Goal: Task Accomplishment & Management: Use online tool/utility

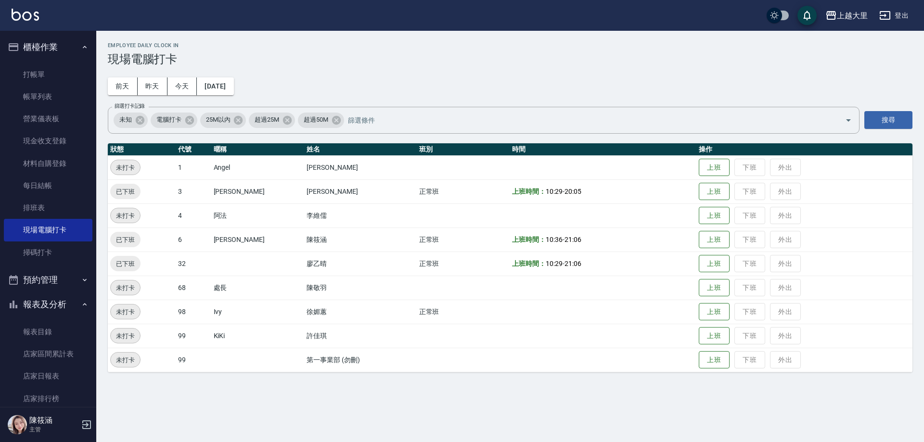
click at [210, 95] on div "Employee Daily Clock In 現場電腦打卡 [DATE] [DATE] [DATE] [DATE] 篩選打卡記錄 未知 電腦打卡 25M以內…" at bounding box center [509, 207] width 827 height 353
click at [183, 80] on button "今天" at bounding box center [182, 86] width 30 height 18
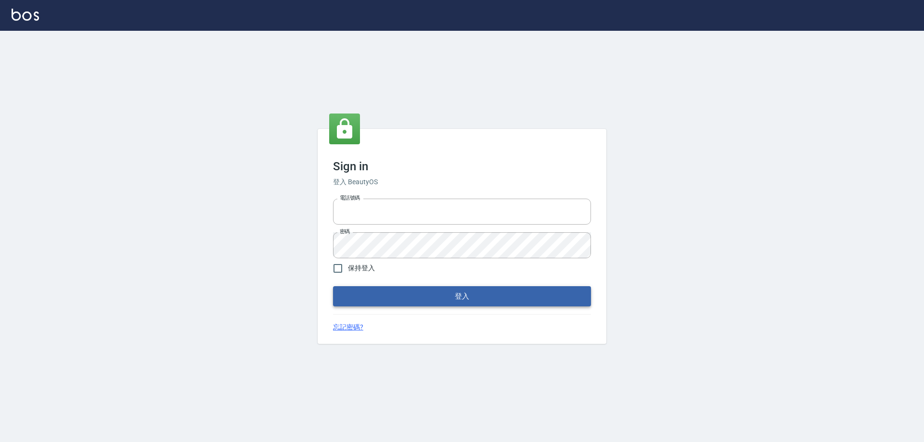
type input "0927586163"
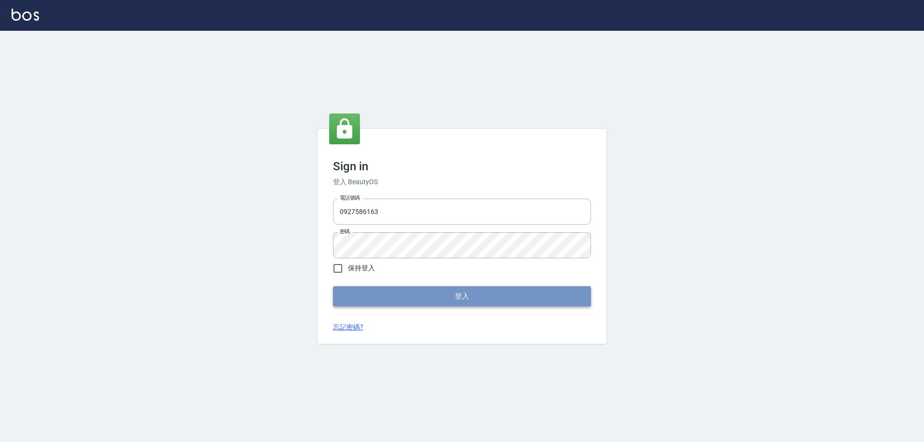
click at [508, 297] on button "登入" at bounding box center [462, 296] width 258 height 20
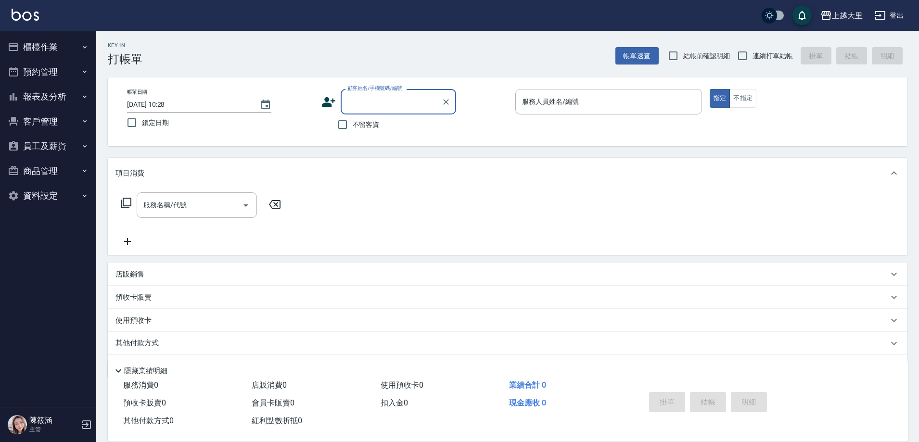
click at [74, 47] on button "櫃檯作業" at bounding box center [48, 47] width 89 height 25
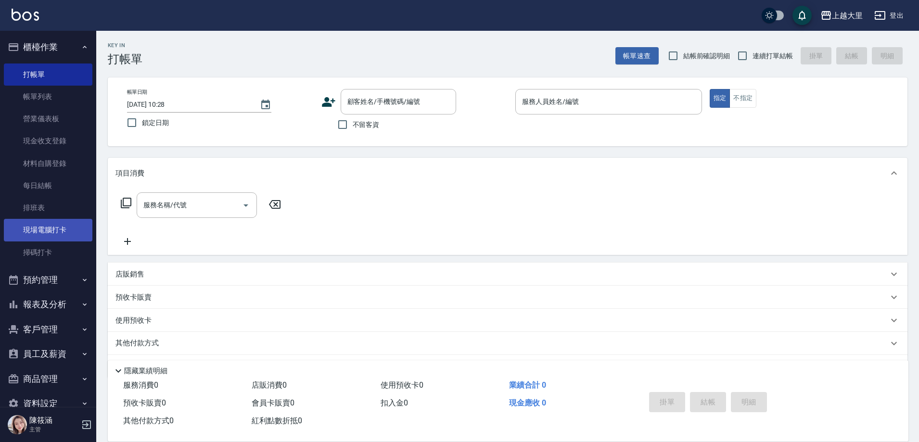
click at [60, 234] on link "現場電腦打卡" at bounding box center [48, 230] width 89 height 22
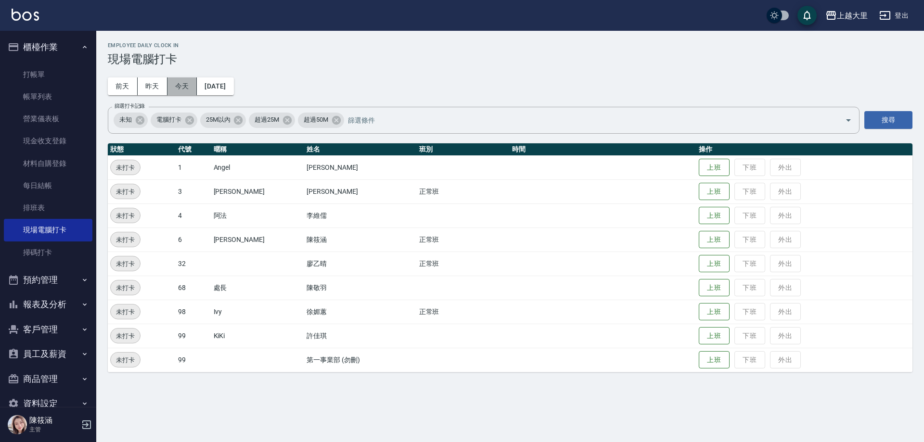
click at [180, 82] on button "今天" at bounding box center [182, 86] width 30 height 18
click at [716, 306] on button "上班" at bounding box center [713, 312] width 31 height 17
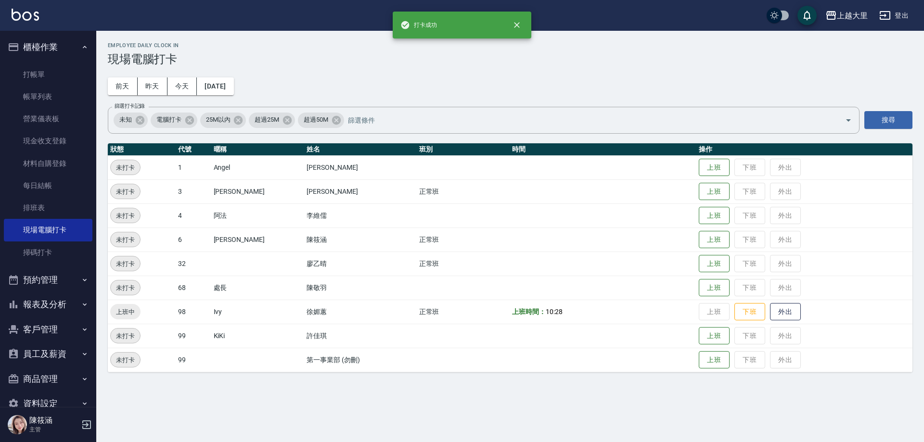
click at [731, 263] on td "上班 下班 外出" at bounding box center [804, 264] width 216 height 24
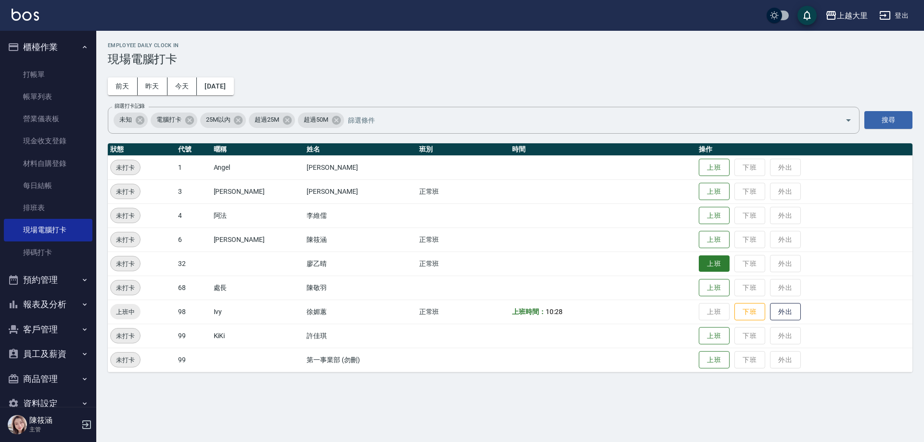
click at [704, 256] on button "上班" at bounding box center [713, 263] width 31 height 17
